Goal: Find specific page/section: Find specific page/section

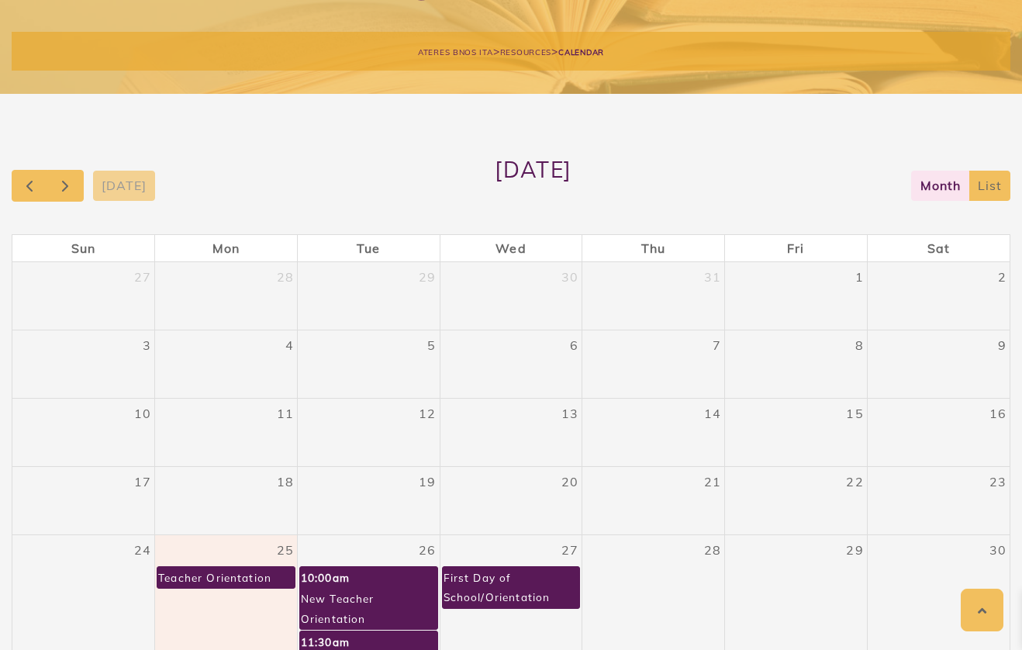
scroll to position [146, 0]
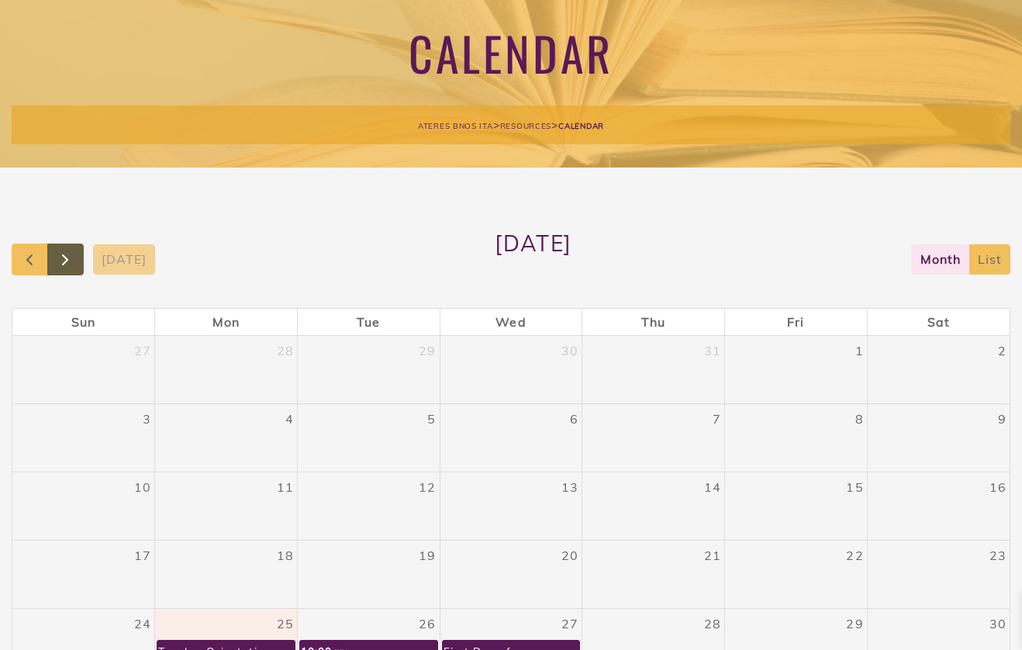
click at [63, 260] on span "button" at bounding box center [65, 260] width 19 height 19
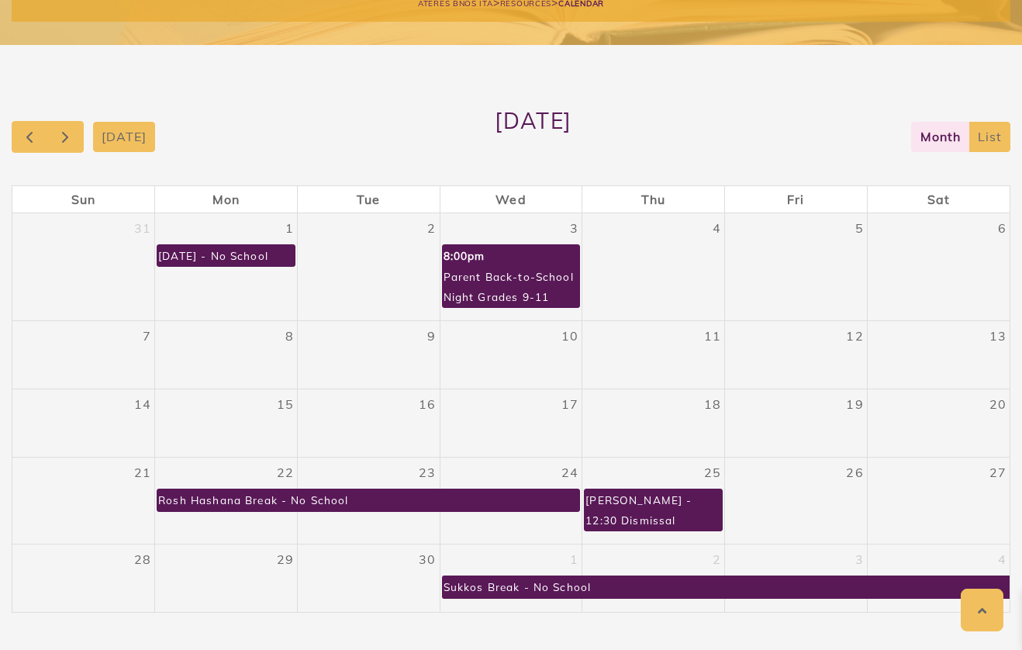
scroll to position [275, 0]
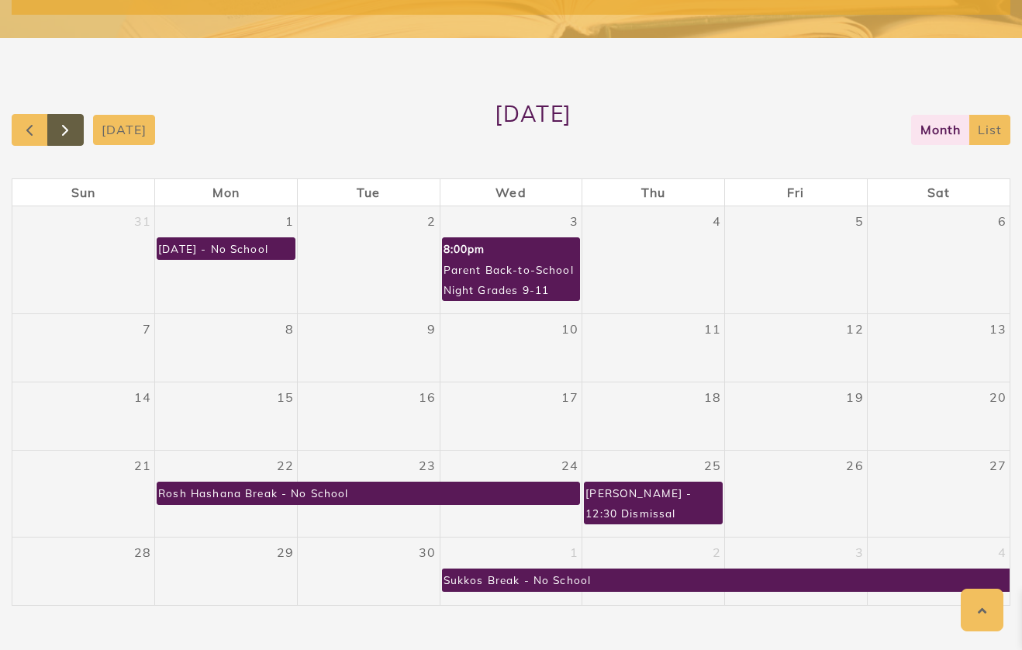
click at [81, 137] on button "button" at bounding box center [65, 130] width 36 height 32
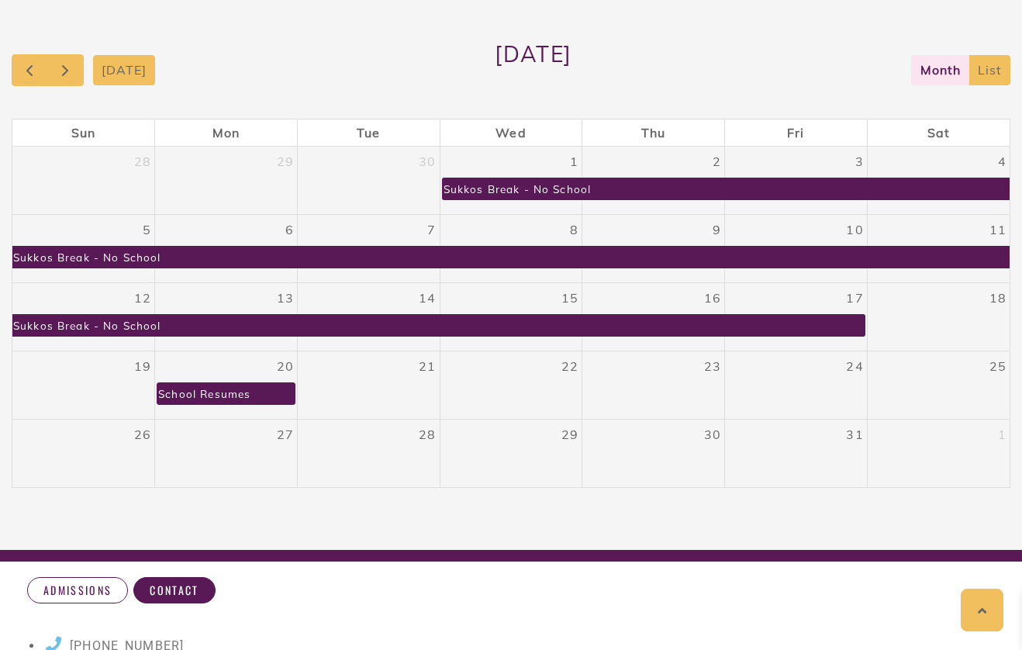
scroll to position [337, 0]
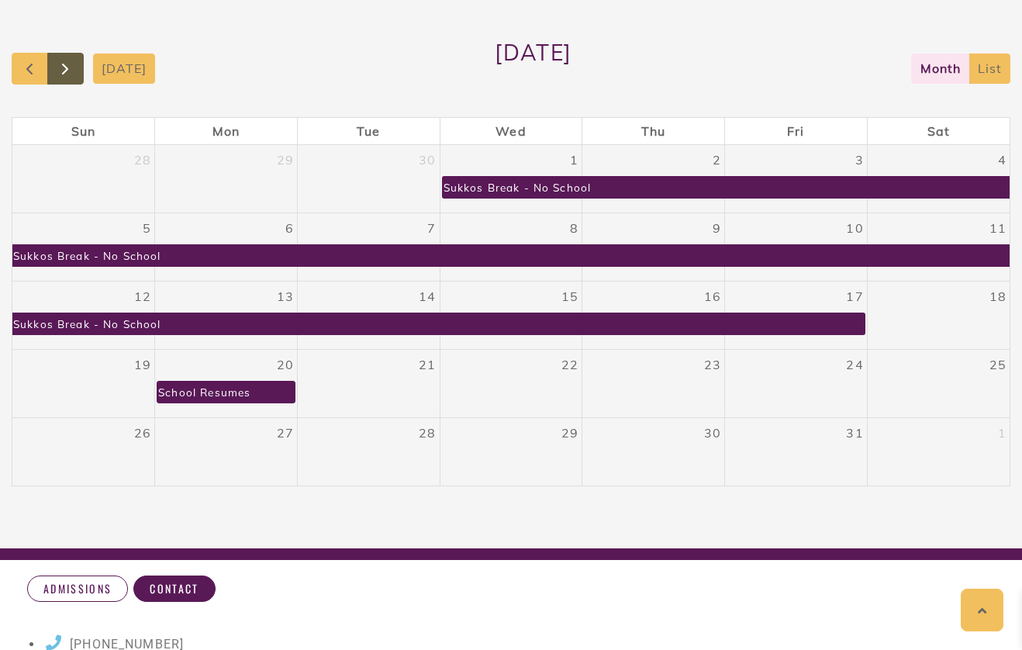
click at [67, 64] on span "button" at bounding box center [65, 69] width 19 height 19
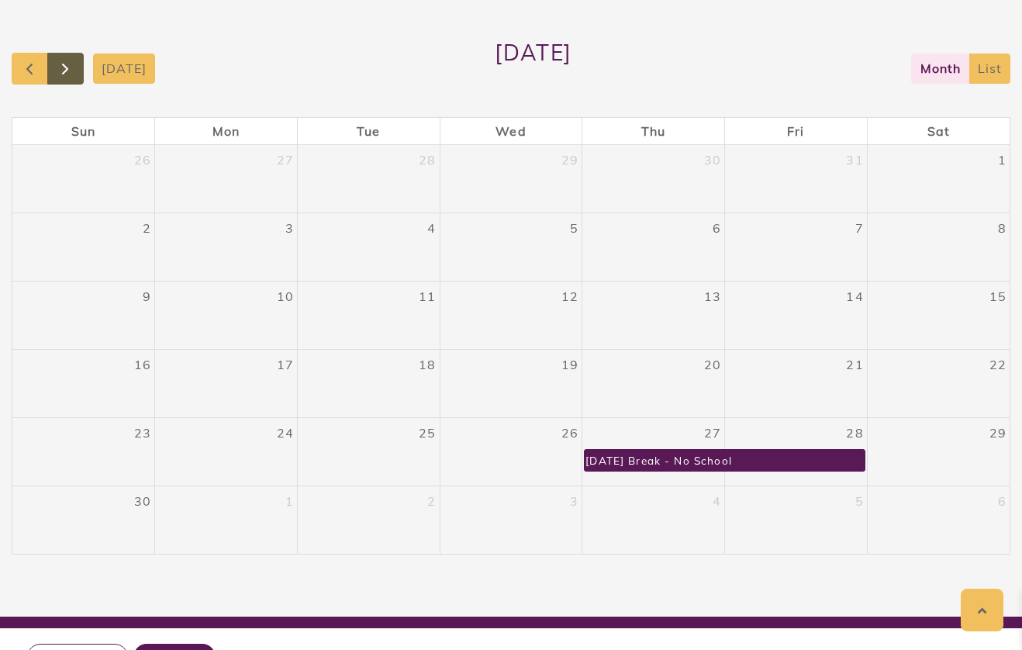
click at [70, 68] on span "button" at bounding box center [65, 69] width 19 height 19
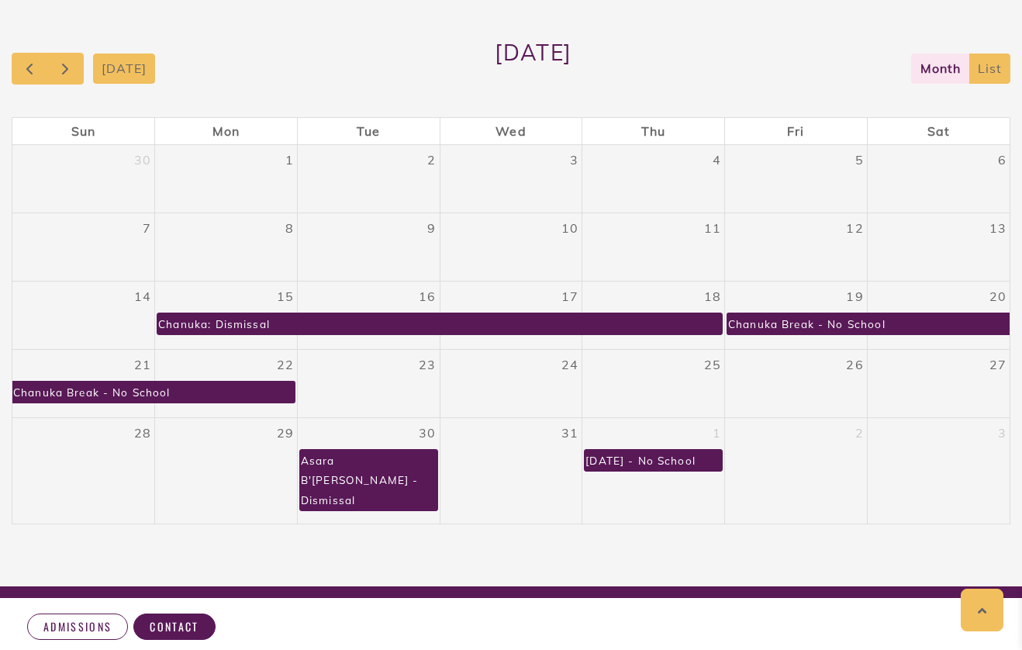
click at [193, 321] on div "Chanuka: Dismissal" at bounding box center [213, 323] width 113 height 21
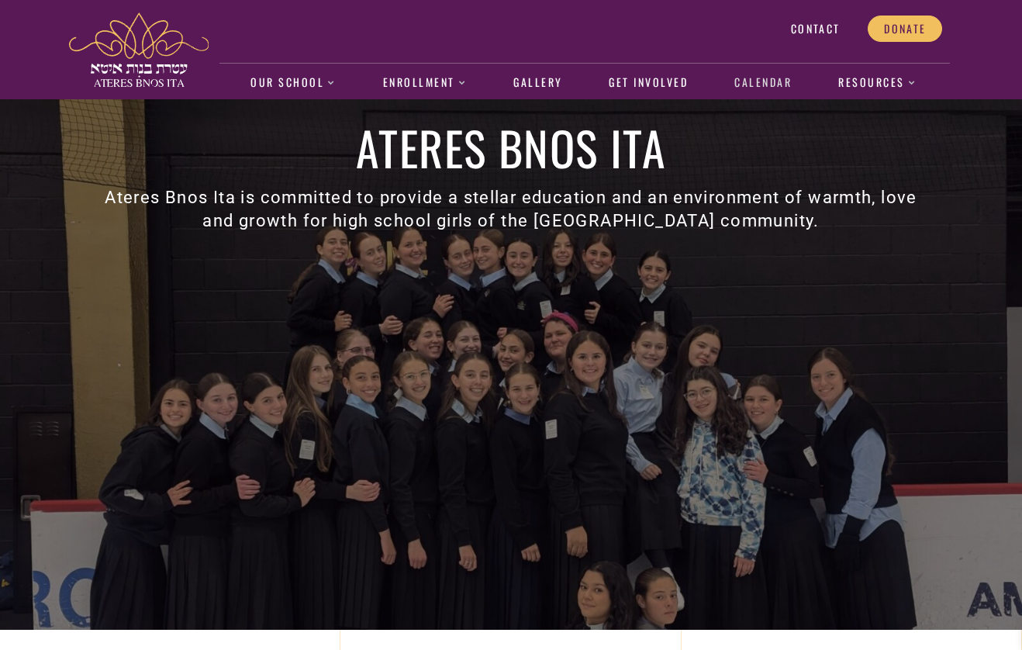
click at [770, 83] on link "Calendar" at bounding box center [764, 83] width 74 height 36
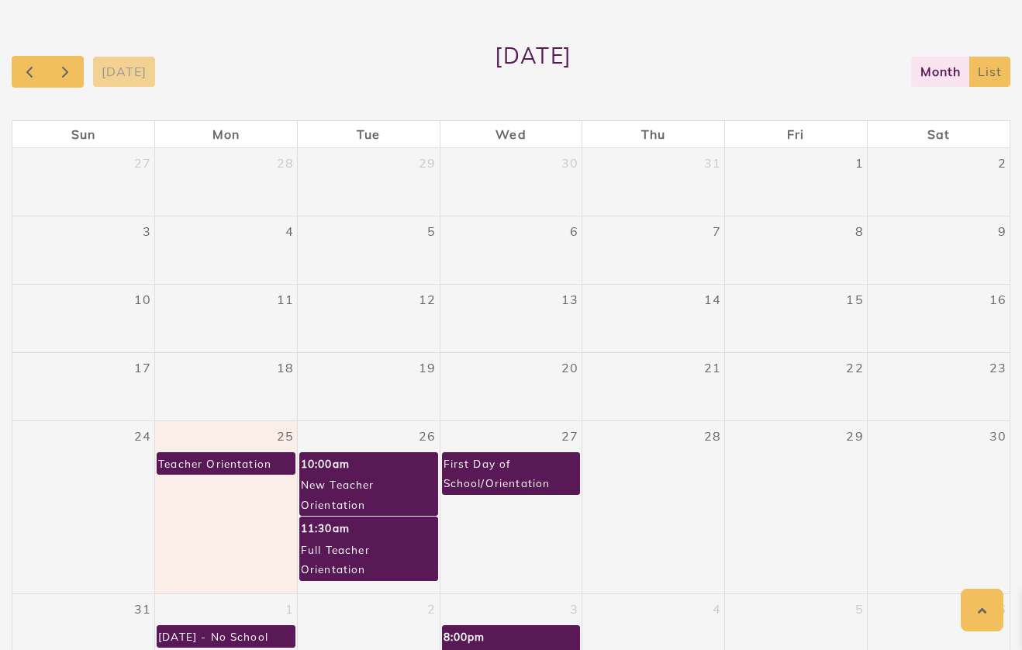
scroll to position [386, 0]
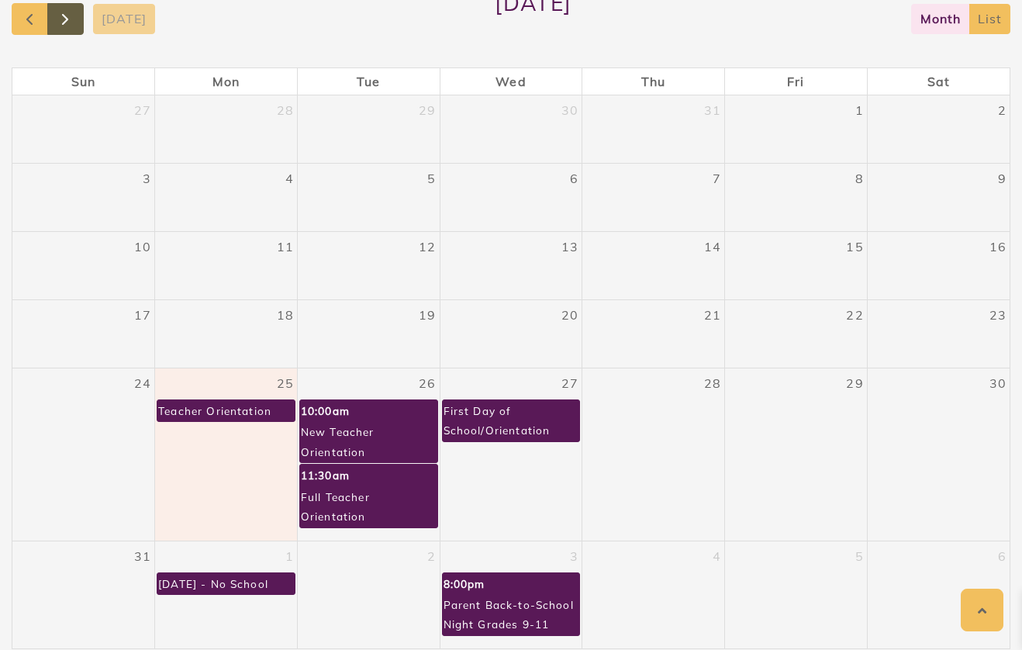
click at [71, 29] on button "button" at bounding box center [65, 19] width 36 height 32
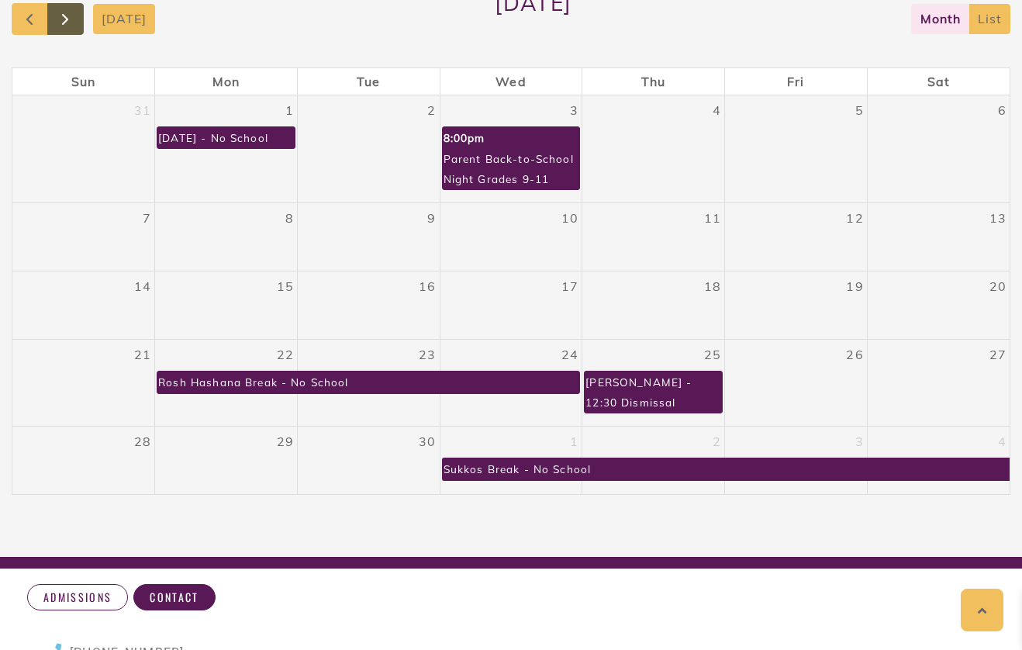
click at [71, 29] on button "button" at bounding box center [65, 19] width 36 height 32
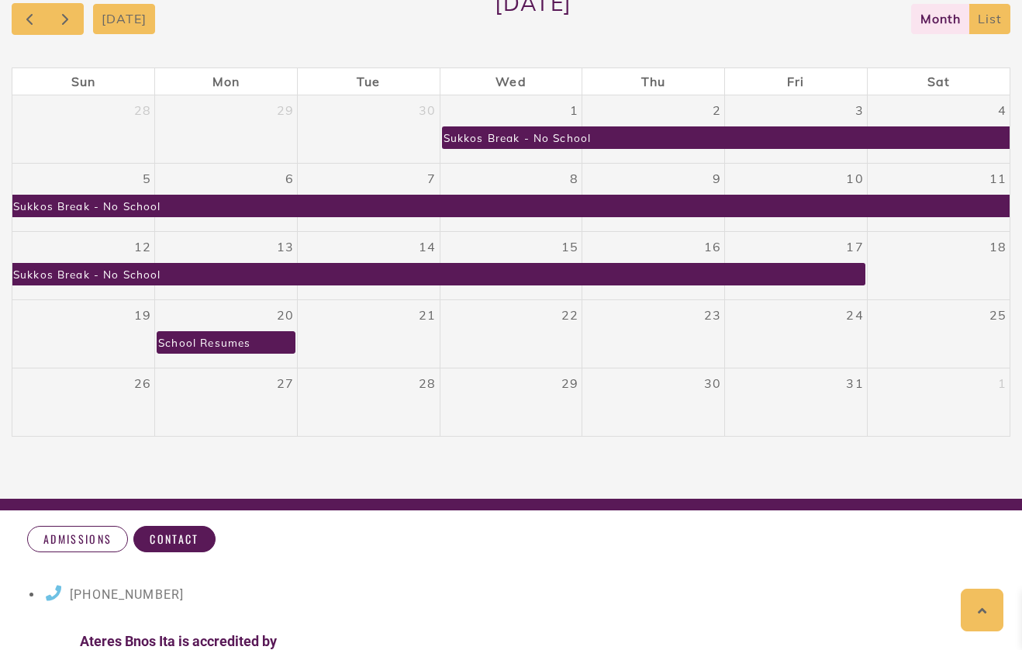
scroll to position [348, 0]
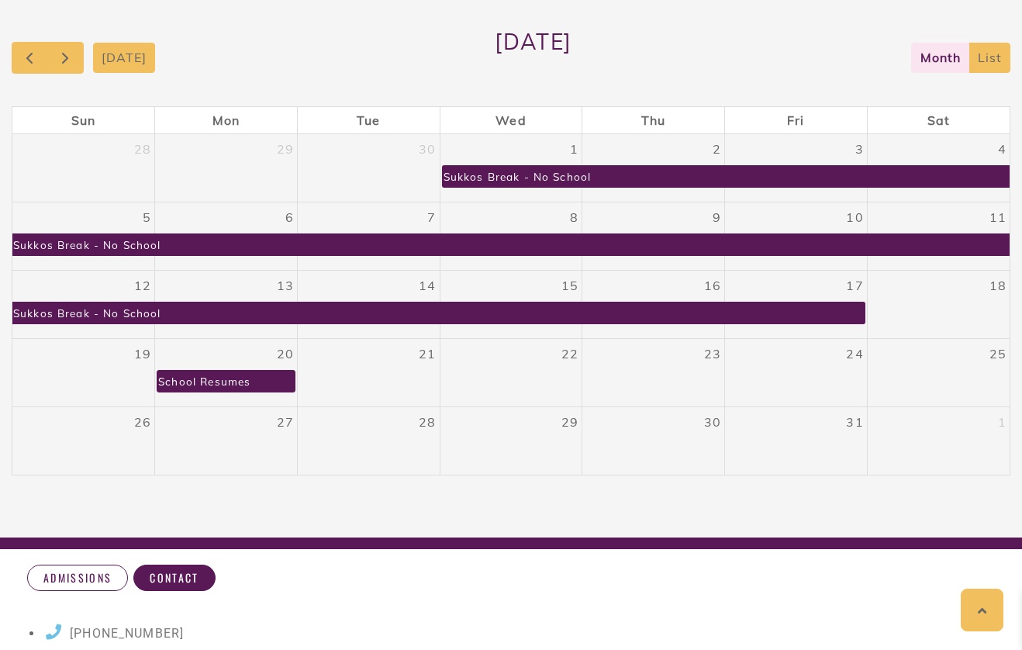
click at [88, 48] on div "[DATE]" at bounding box center [84, 58] width 144 height 32
click at [78, 48] on button "button" at bounding box center [65, 58] width 36 height 32
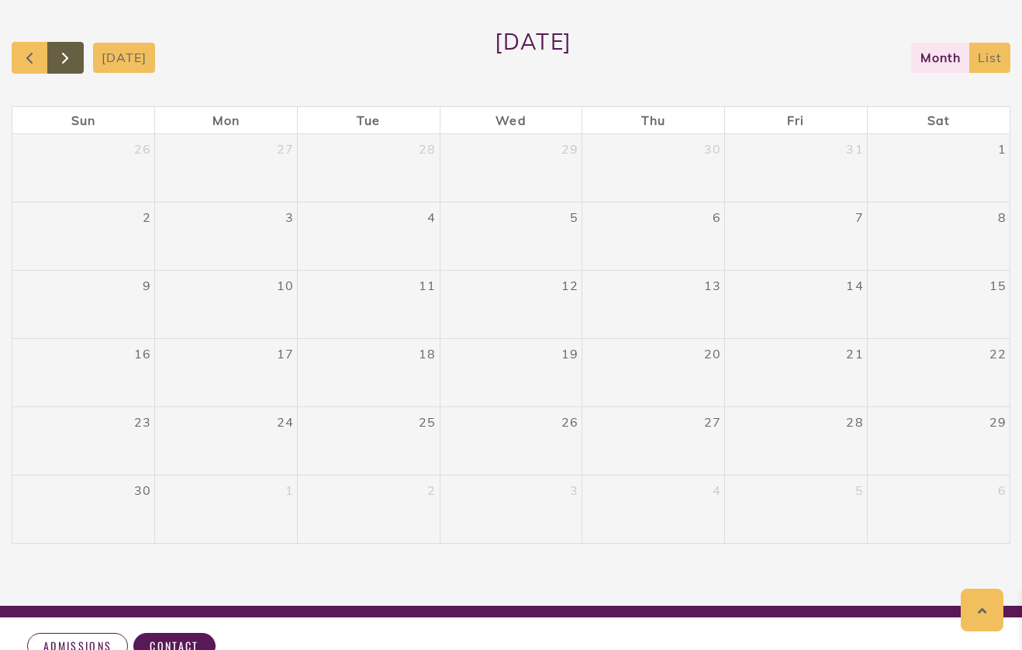
click at [78, 48] on button "button" at bounding box center [65, 58] width 36 height 32
